Goal: Communication & Community: Answer question/provide support

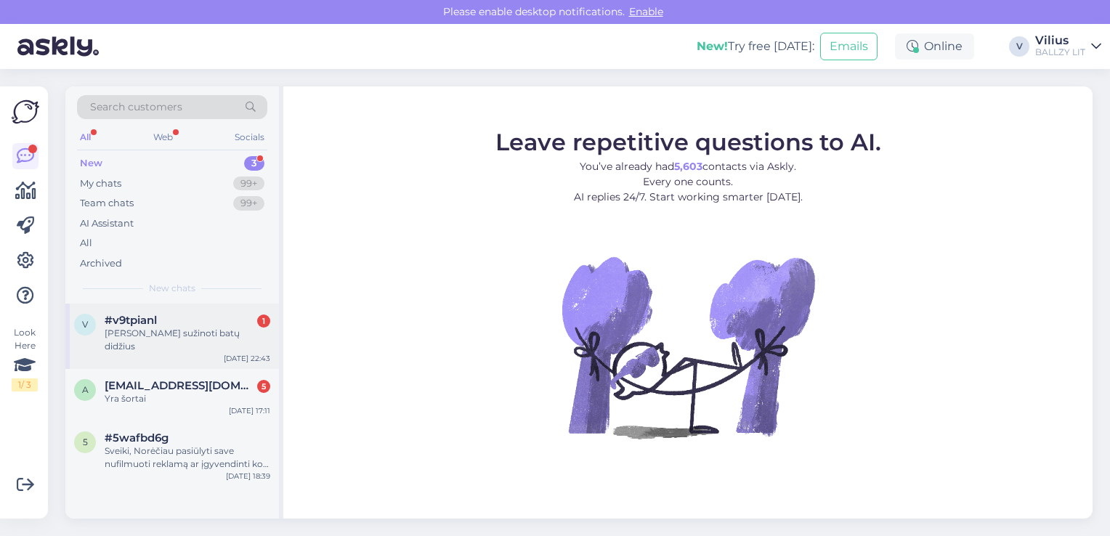
click at [166, 321] on div "#v9tpianl 1" at bounding box center [188, 320] width 166 height 13
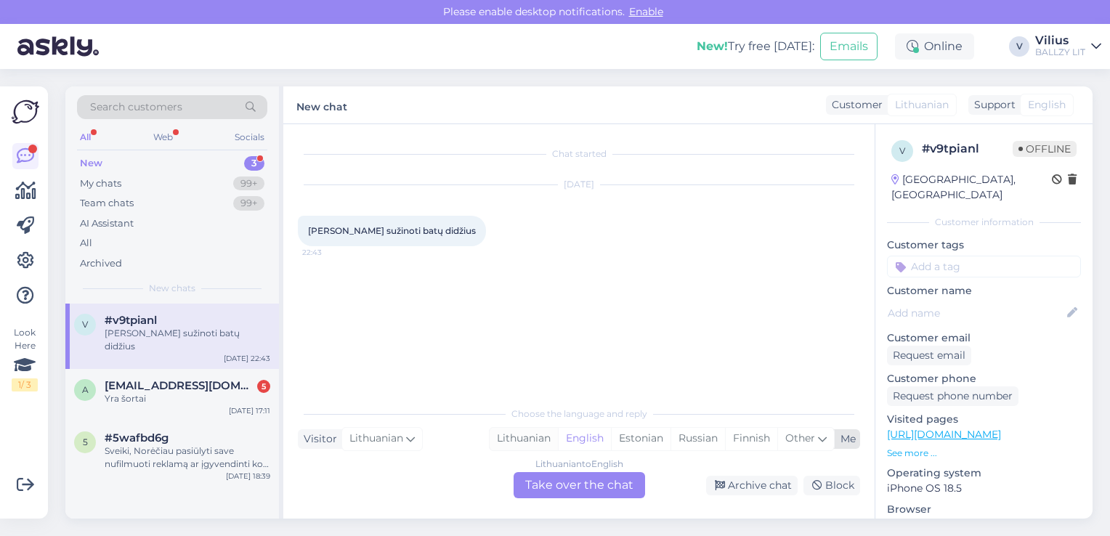
click at [518, 440] on div "Lithuanian" at bounding box center [524, 439] width 68 height 22
click at [570, 479] on div "Lithuanian to Lithuanian Take over the chat" at bounding box center [580, 485] width 132 height 26
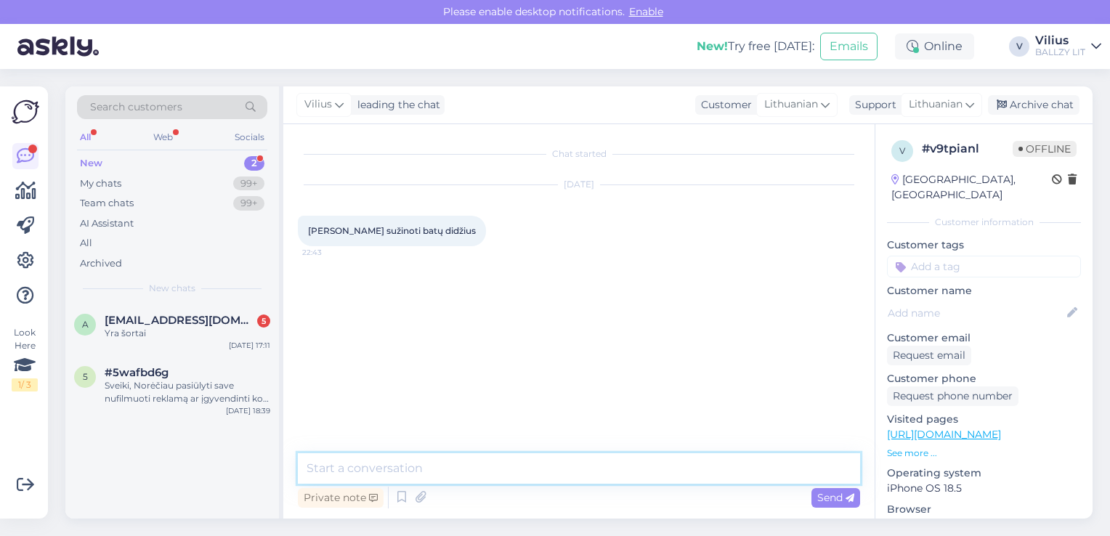
click at [546, 474] on textarea at bounding box center [579, 468] width 562 height 31
type textarea "G"
type textarea "Laba diena, gal galite patikslinti klausimą?"
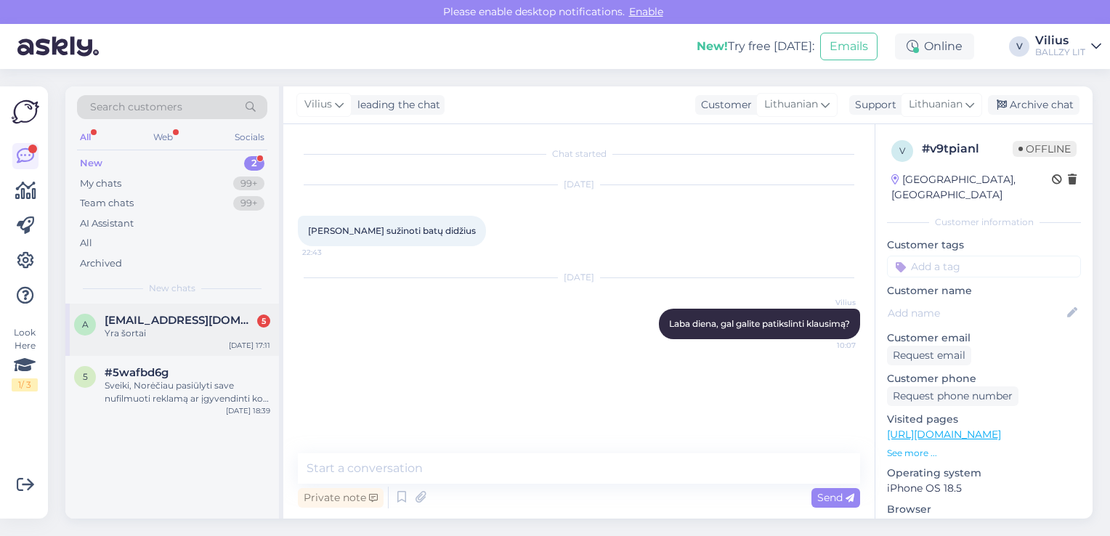
click at [143, 328] on div "Yra šortai" at bounding box center [188, 333] width 166 height 13
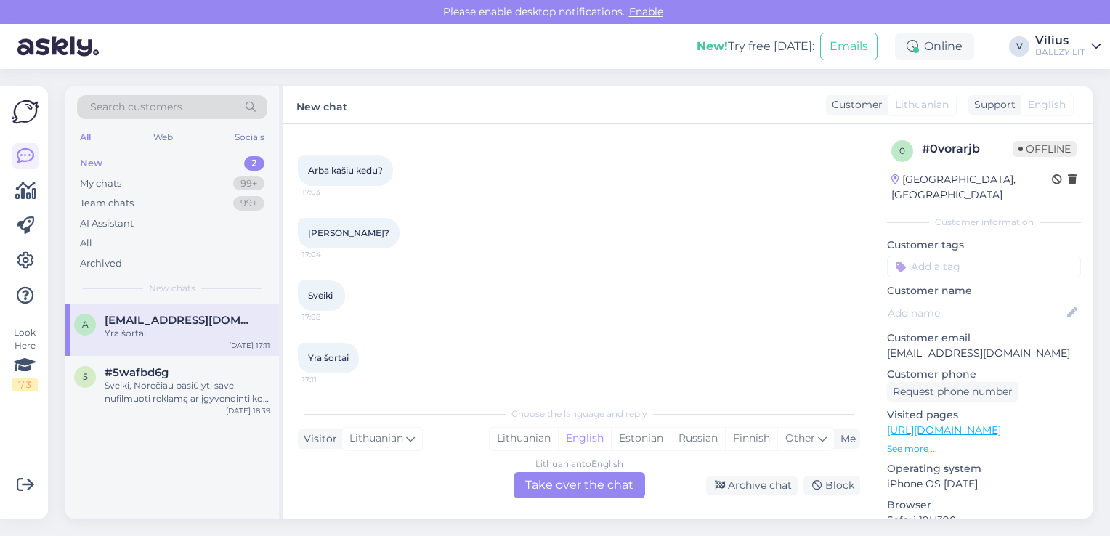
scroll to position [126, 0]
click at [530, 438] on div "Lithuanian" at bounding box center [524, 439] width 68 height 22
click at [573, 486] on div "Lithuanian to Lithuanian Take over the chat" at bounding box center [580, 485] width 132 height 26
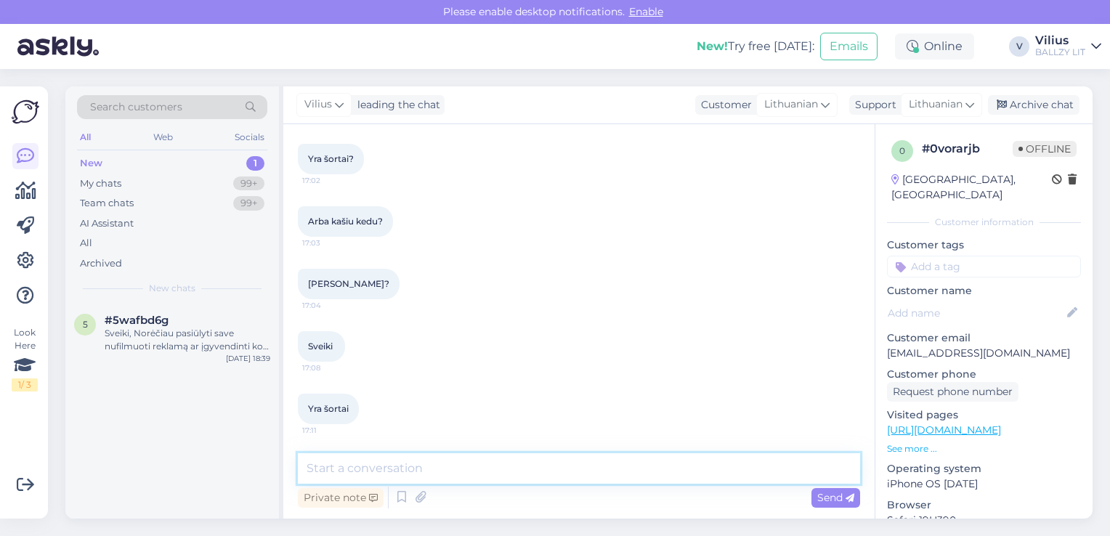
click at [528, 476] on textarea at bounding box center [579, 468] width 562 height 31
type textarea "K"
paste textarea "[URL][DOMAIN_NAME]"
type textarea "Laba diena, naudokite filtrą kairėje pusėje: [URL][DOMAIN_NAME]"
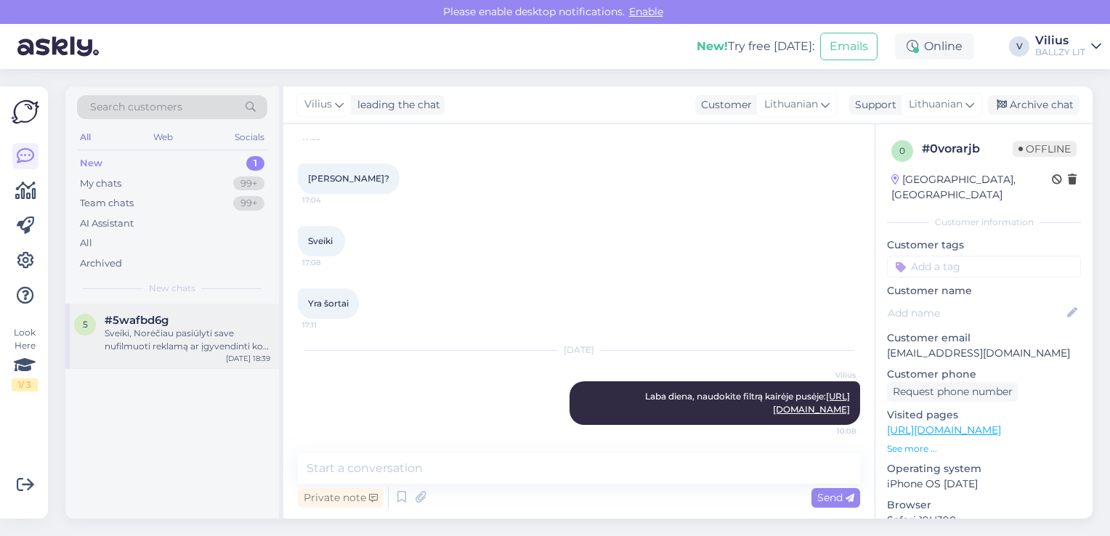
click at [209, 333] on div "Sveiki, Norėčiau pasiūlyti save nufilmuoti reklamą ar įgyvendinti kokį įdomesnį…" at bounding box center [188, 340] width 166 height 26
